Goal: Information Seeking & Learning: Learn about a topic

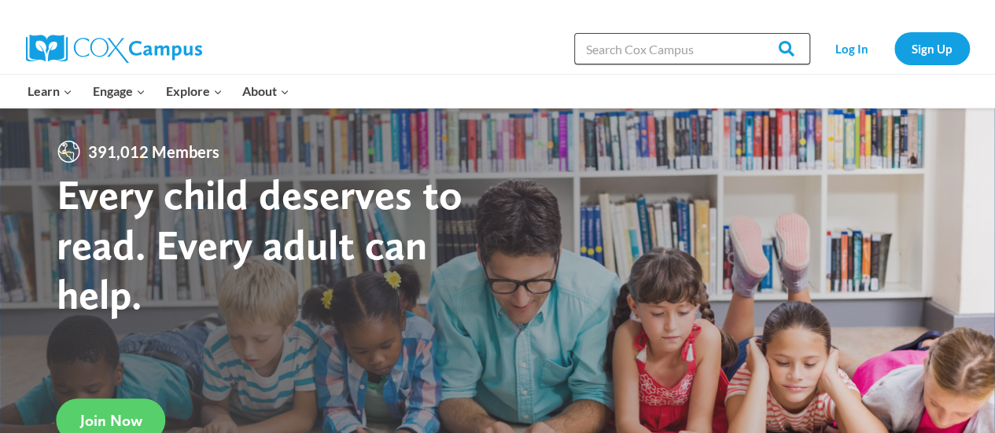
click at [635, 53] on input "Search in https://coxcampus.org/" at bounding box center [692, 48] width 236 height 31
type input "coaching"
click at [748, 33] on input "Search" at bounding box center [778, 48] width 61 height 31
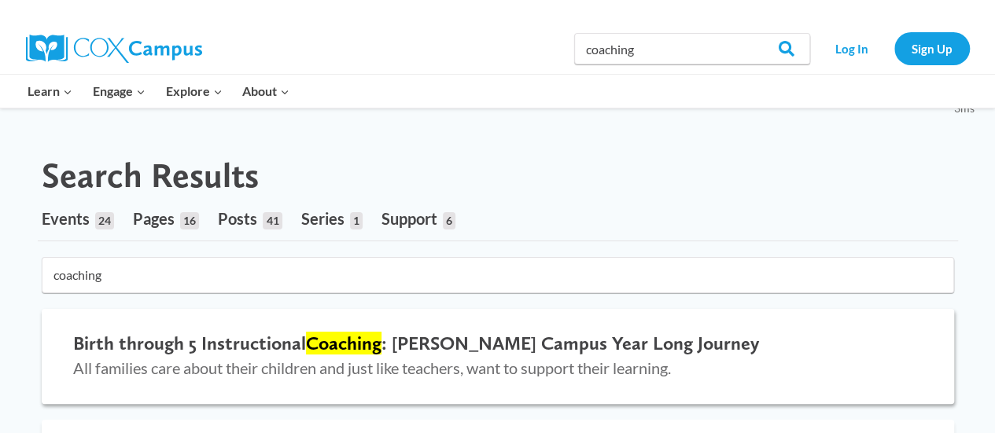
click at [461, 351] on h2 "Birth through 5 Instructional Coaching : Cox Campus Year Long Journey" at bounding box center [497, 344] width 849 height 23
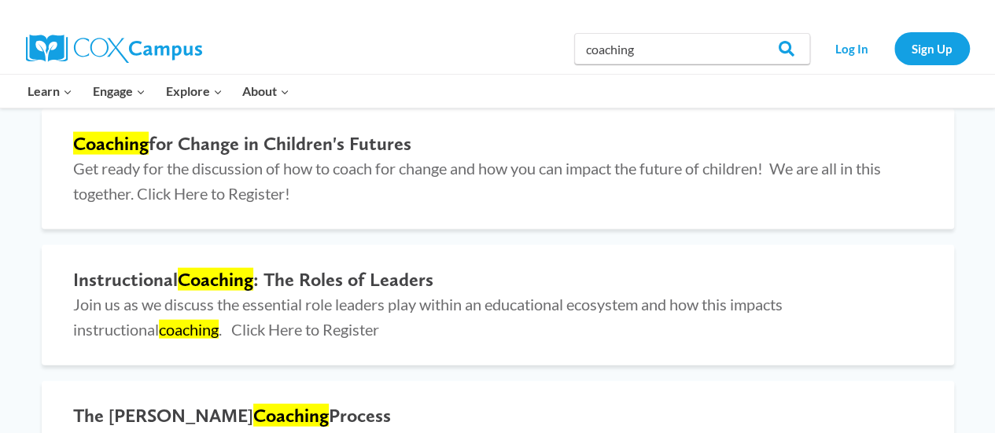
scroll to position [1580, 0]
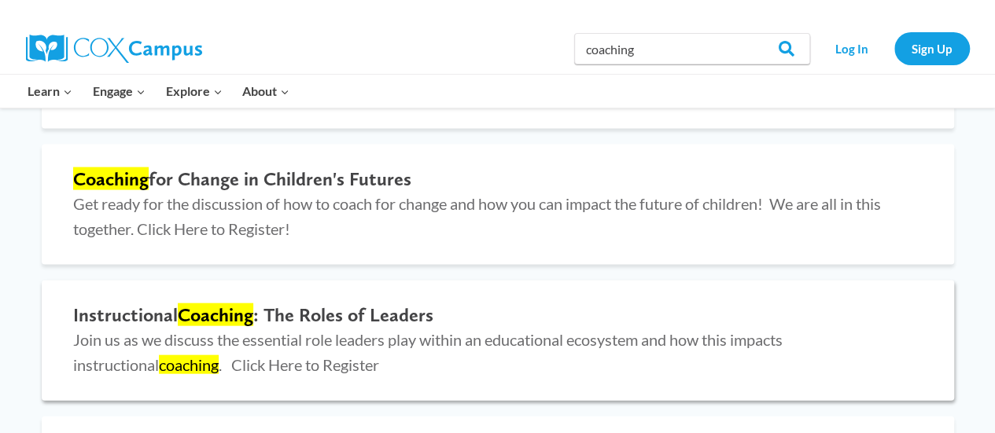
click at [187, 333] on span "Join us as we discuss the essential role leaders play within an educational eco…" at bounding box center [427, 352] width 709 height 44
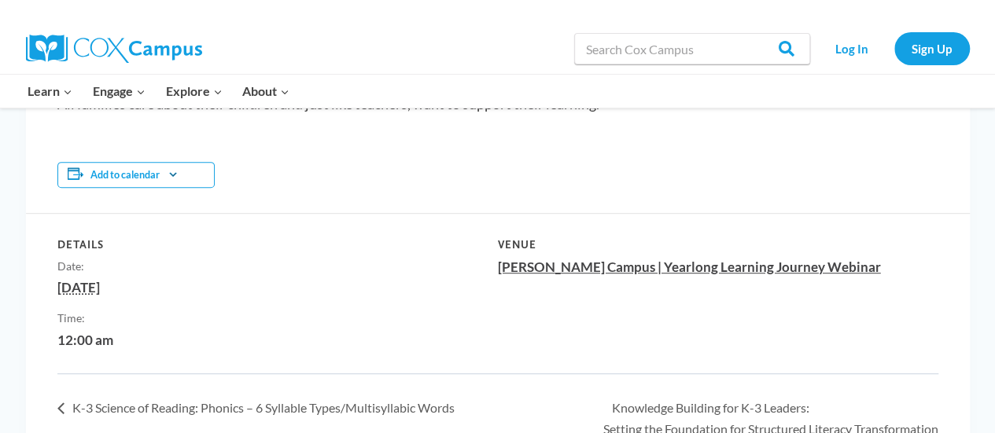
scroll to position [346, 0]
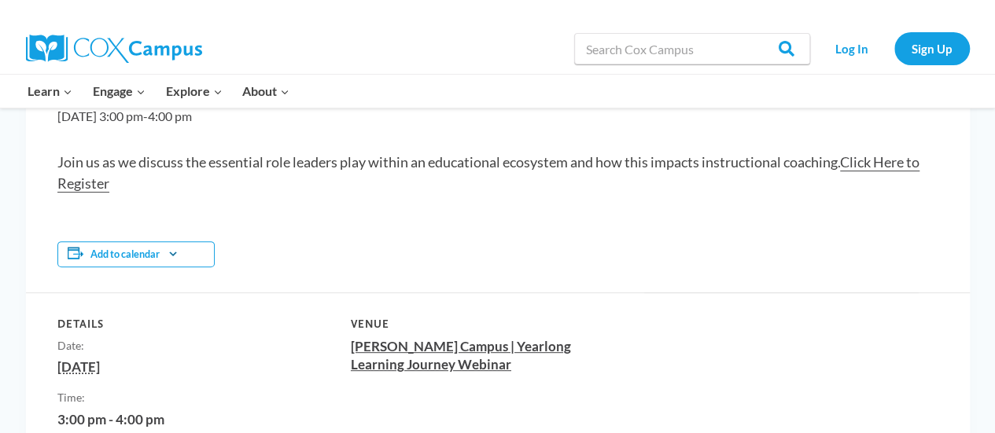
scroll to position [215, 0]
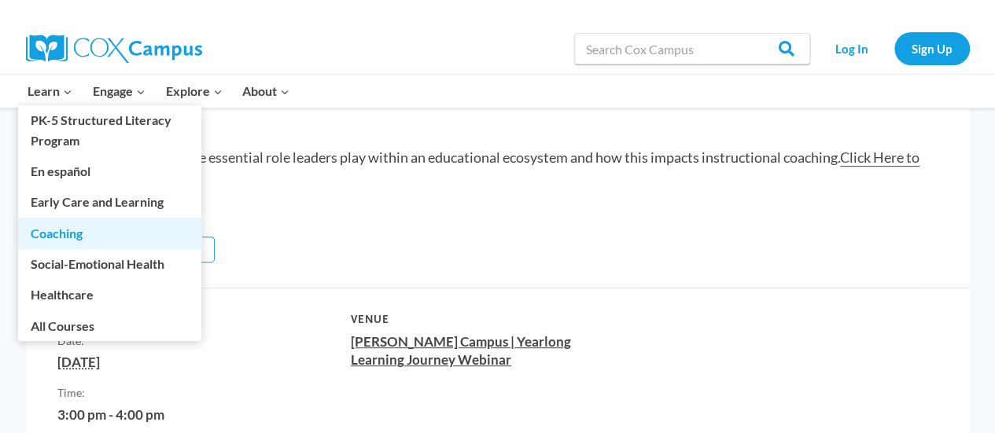
click at [51, 235] on link "Coaching" at bounding box center [109, 233] width 183 height 30
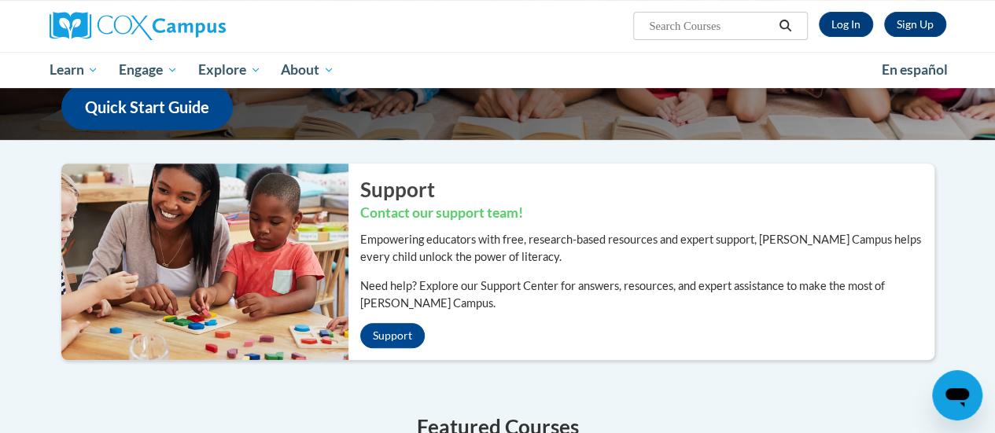
scroll to position [252, 0]
